Goal: Information Seeking & Learning: Learn about a topic

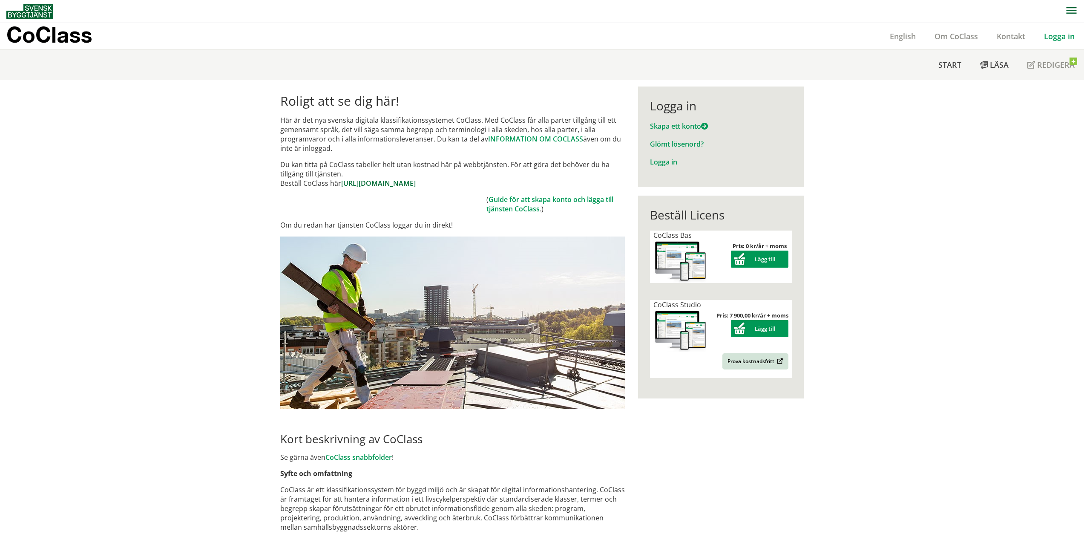
click at [404, 185] on link "[URL][DOMAIN_NAME]" at bounding box center [378, 182] width 75 height 9
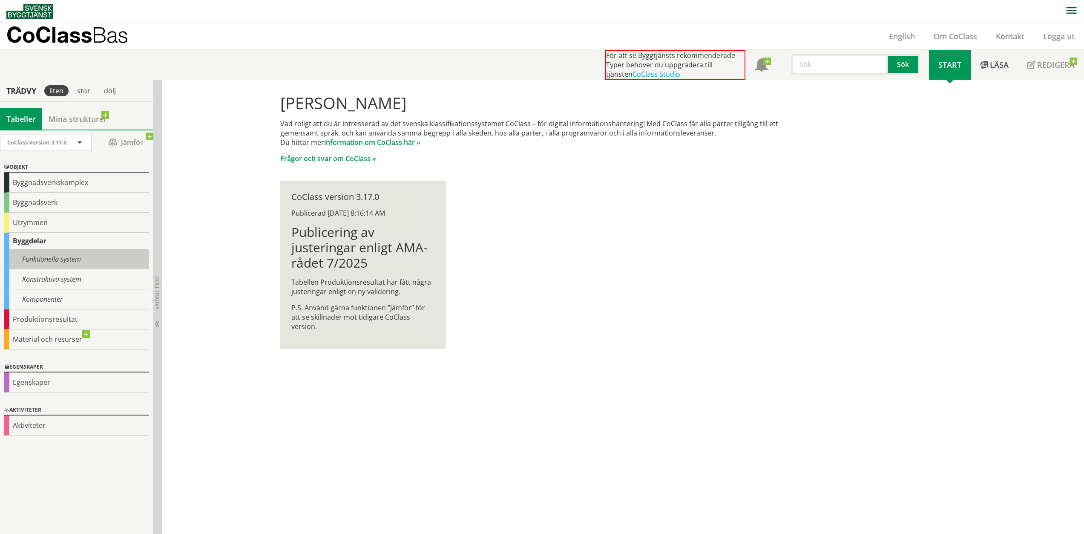
click at [81, 260] on div "Funktionella system" at bounding box center [76, 259] width 145 height 20
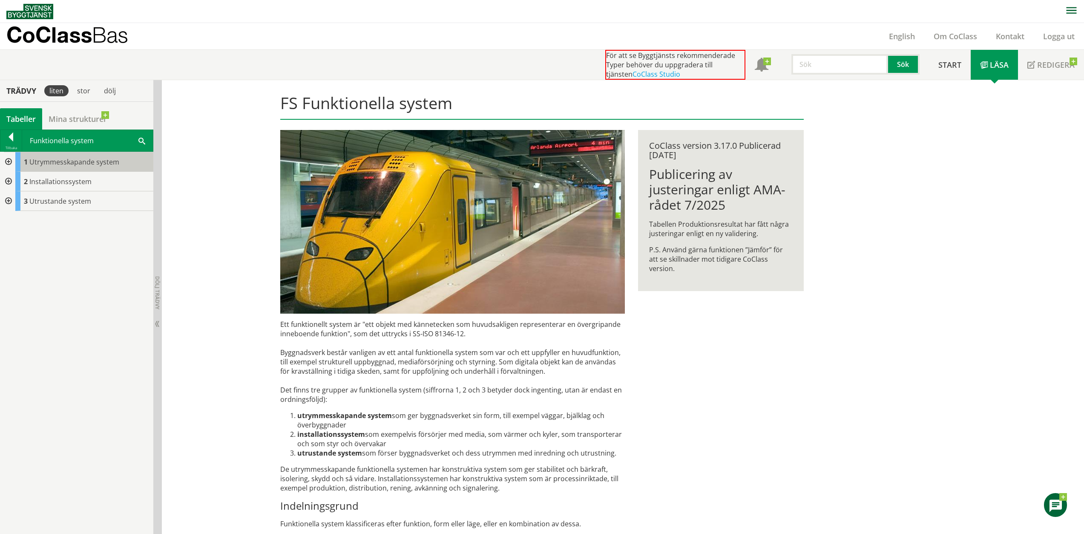
click at [50, 158] on span "Utrymmesskapande system" at bounding box center [74, 161] width 90 height 9
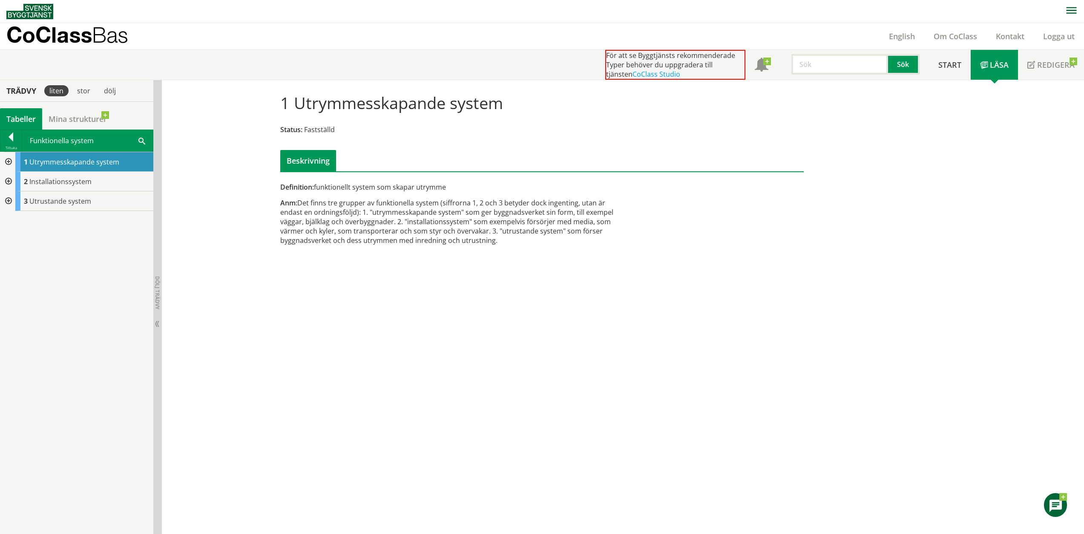
click at [2, 158] on div at bounding box center [7, 162] width 15 height 20
click at [12, 145] on div "Tillbaka" at bounding box center [10, 147] width 21 height 7
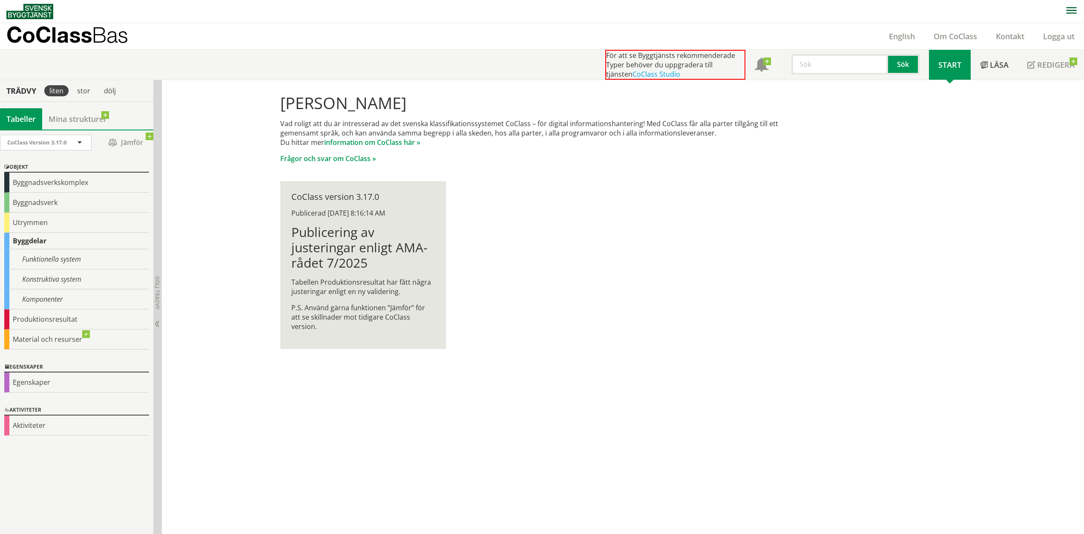
click at [52, 239] on div "Byggdelar" at bounding box center [76, 241] width 145 height 17
click at [19, 238] on div "Byggdelar" at bounding box center [76, 241] width 145 height 17
click at [60, 277] on div "Konstruktiva system" at bounding box center [76, 279] width 145 height 20
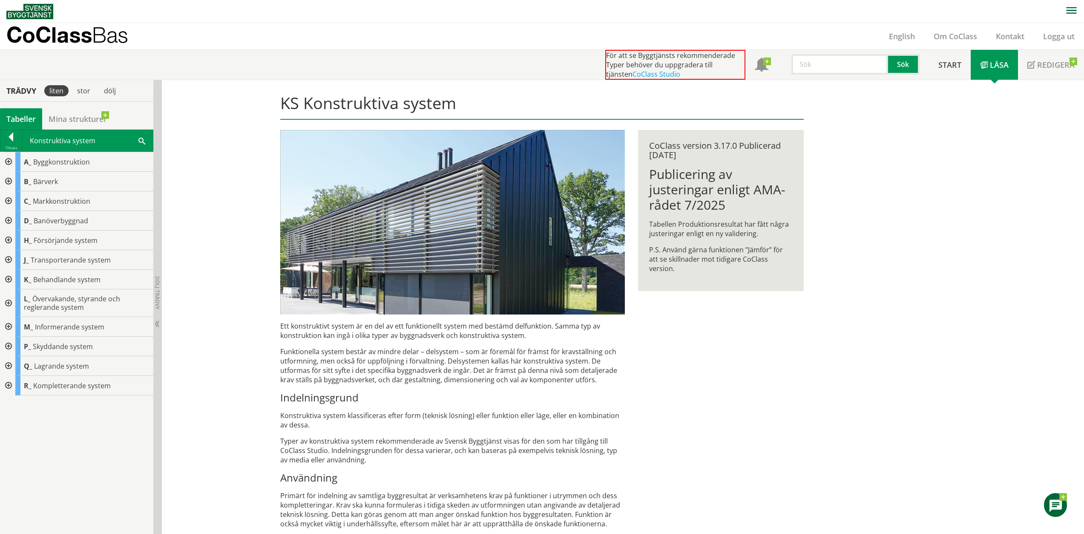
click at [8, 281] on div at bounding box center [7, 280] width 15 height 20
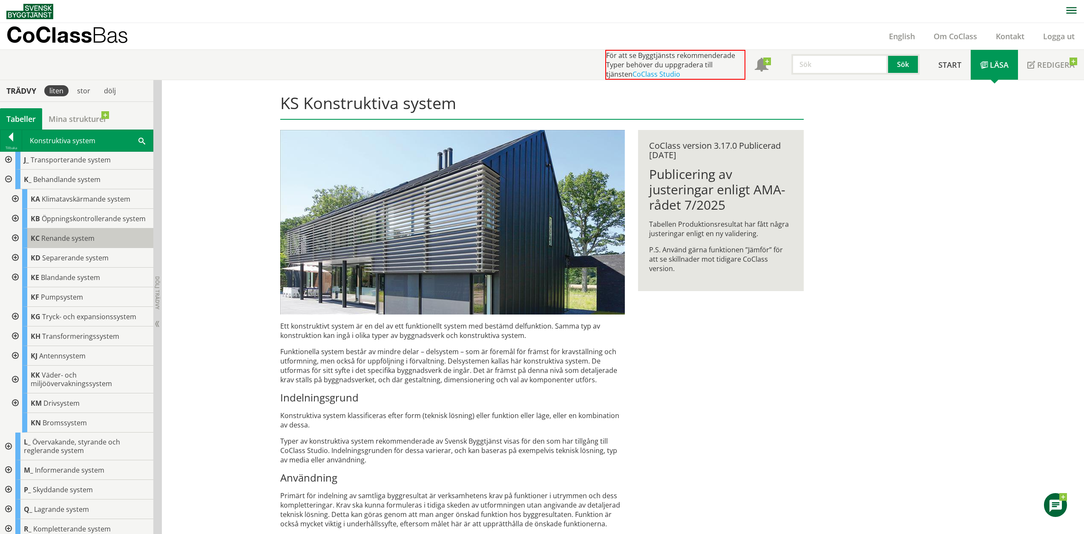
scroll to position [113, 0]
click at [233, 329] on div "KS Konstruktiva system Ett konstruktivt system är en del av ett funktionellt sy…" at bounding box center [623, 367] width 922 height 575
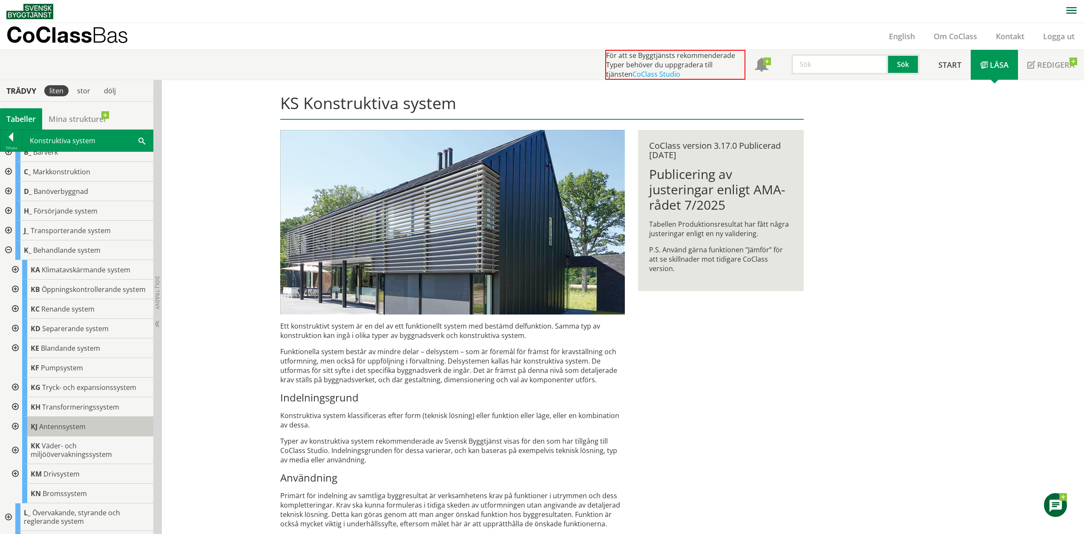
scroll to position [28, 0]
click at [83, 113] on link "Mina strukturer" at bounding box center [77, 118] width 71 height 21
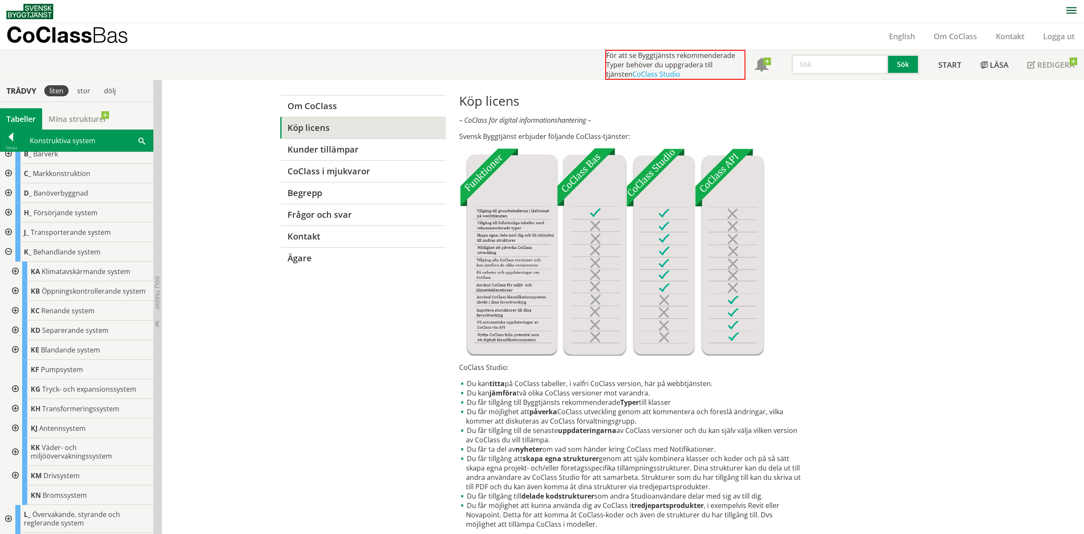
click at [31, 118] on div "Tabeller" at bounding box center [21, 118] width 42 height 21
